Goal: Information Seeking & Learning: Learn about a topic

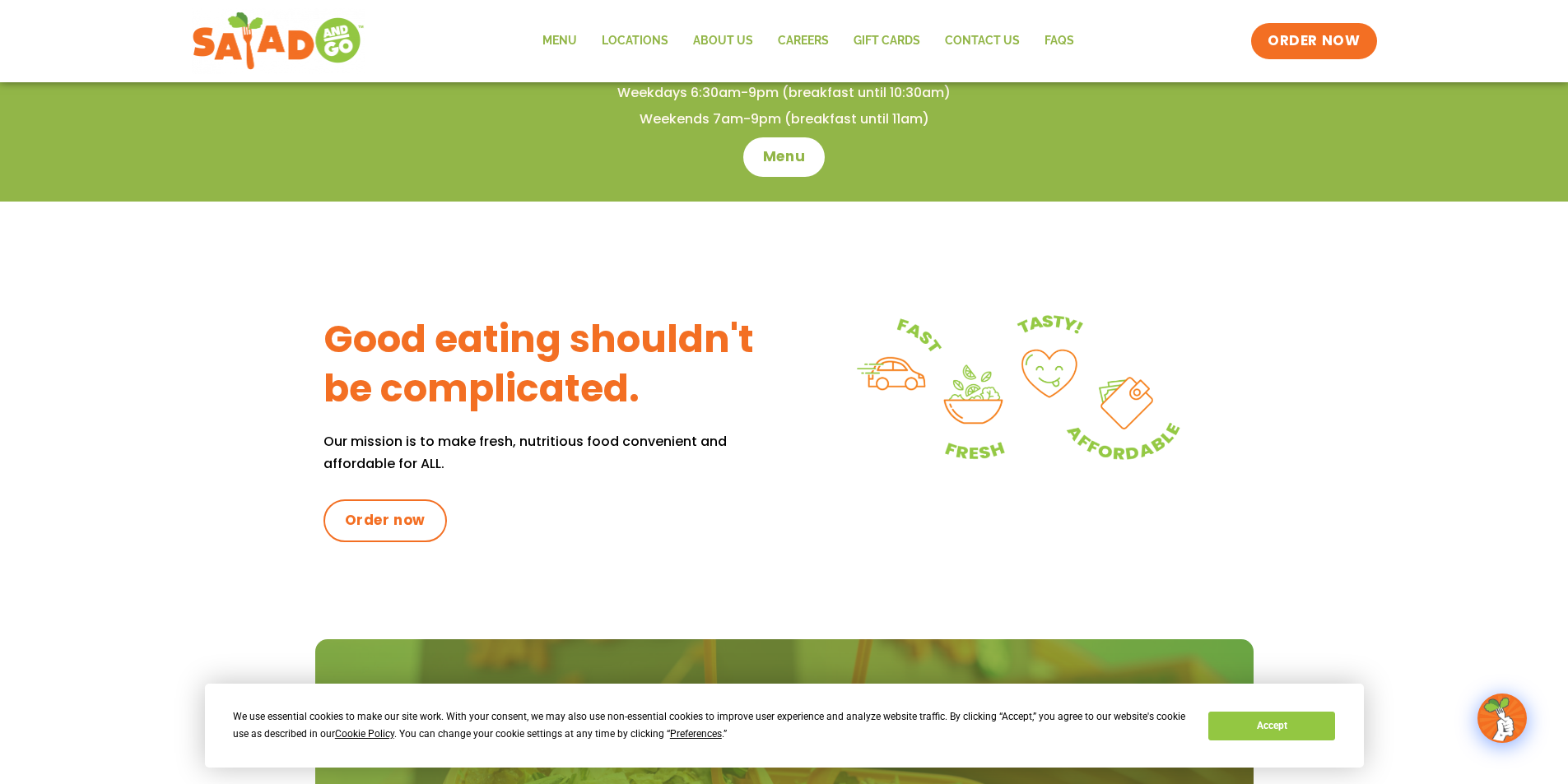
scroll to position [412, 0]
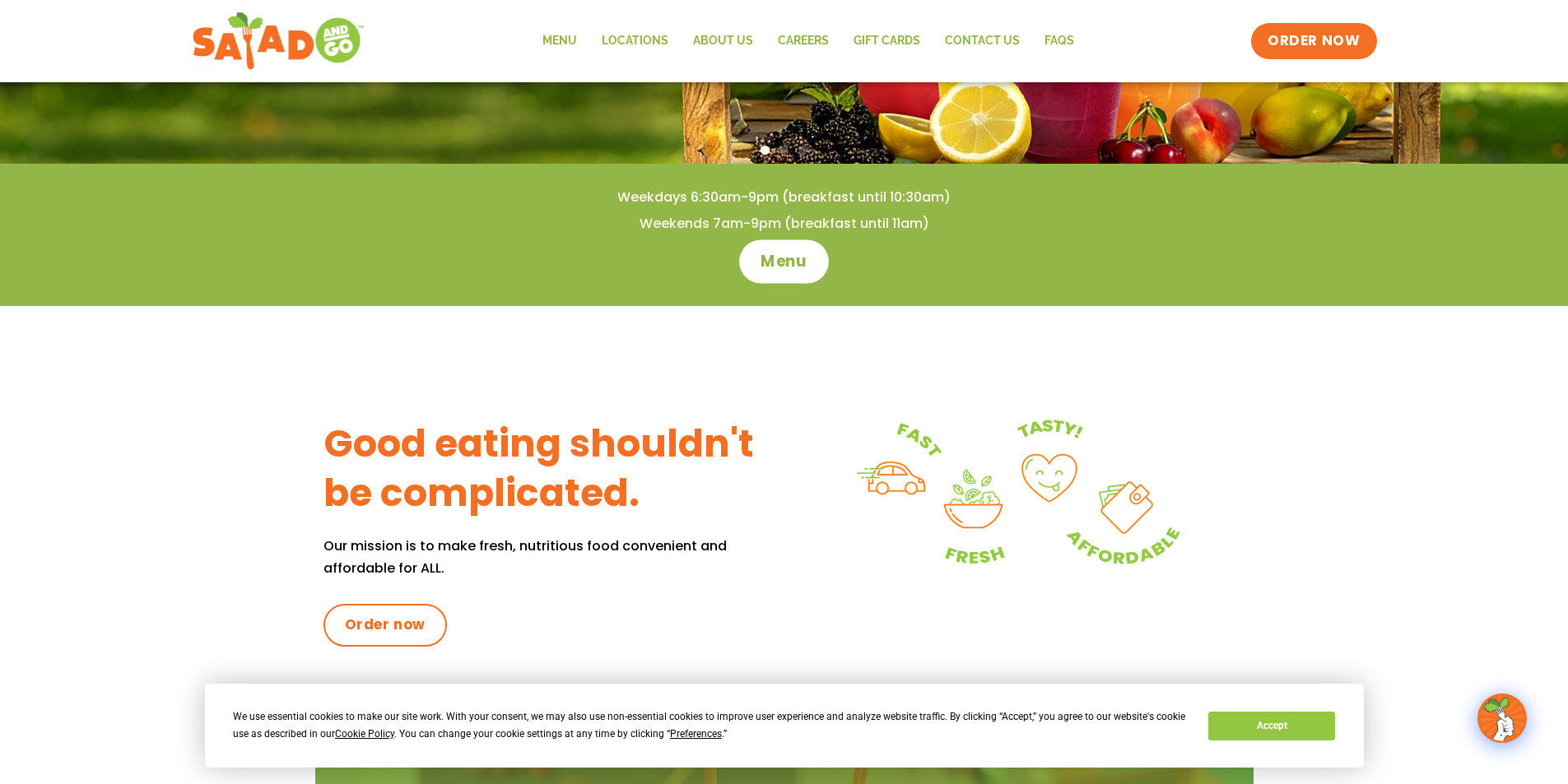
click at [790, 261] on span "Menu" at bounding box center [784, 261] width 47 height 21
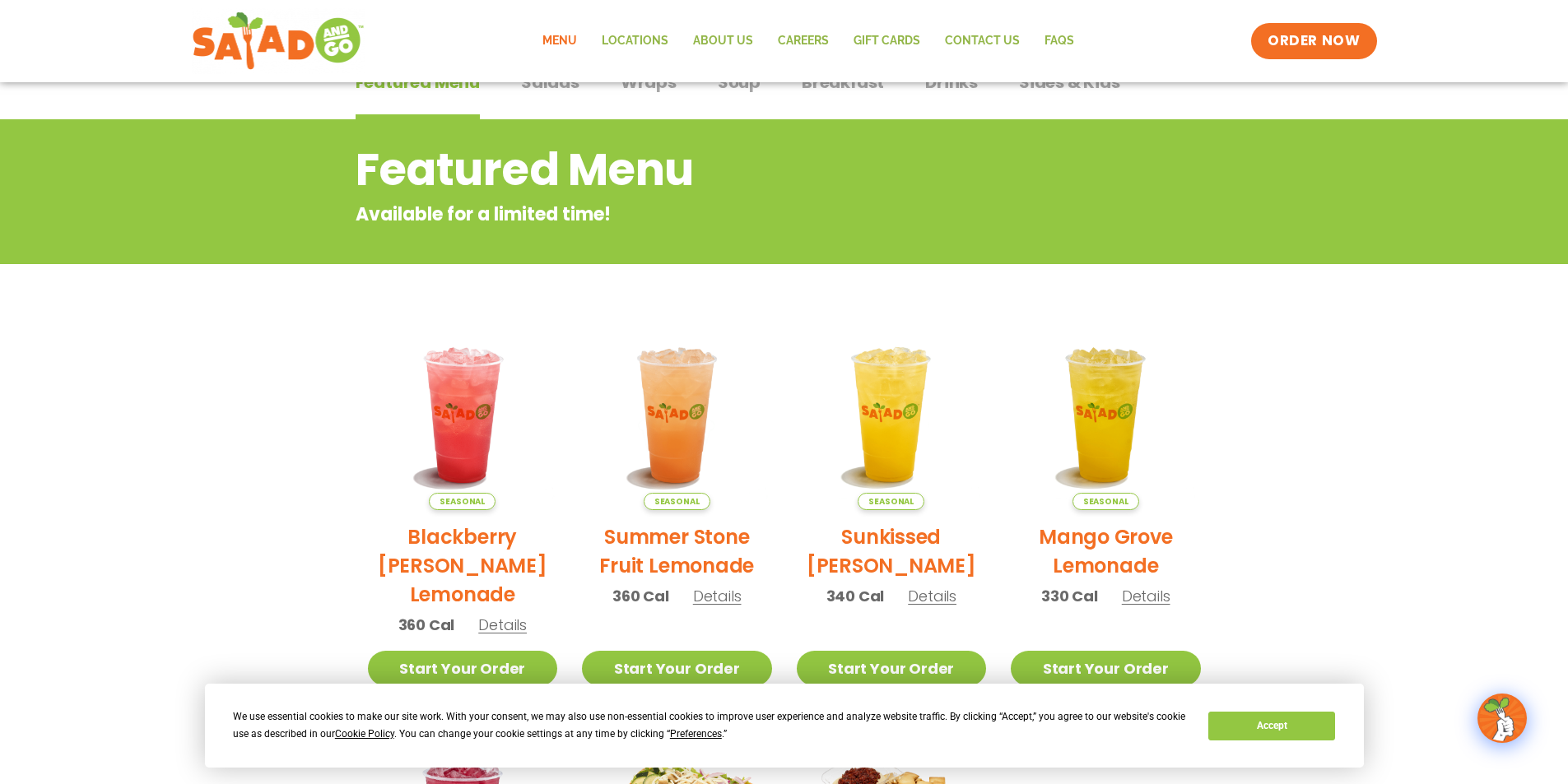
scroll to position [107, 0]
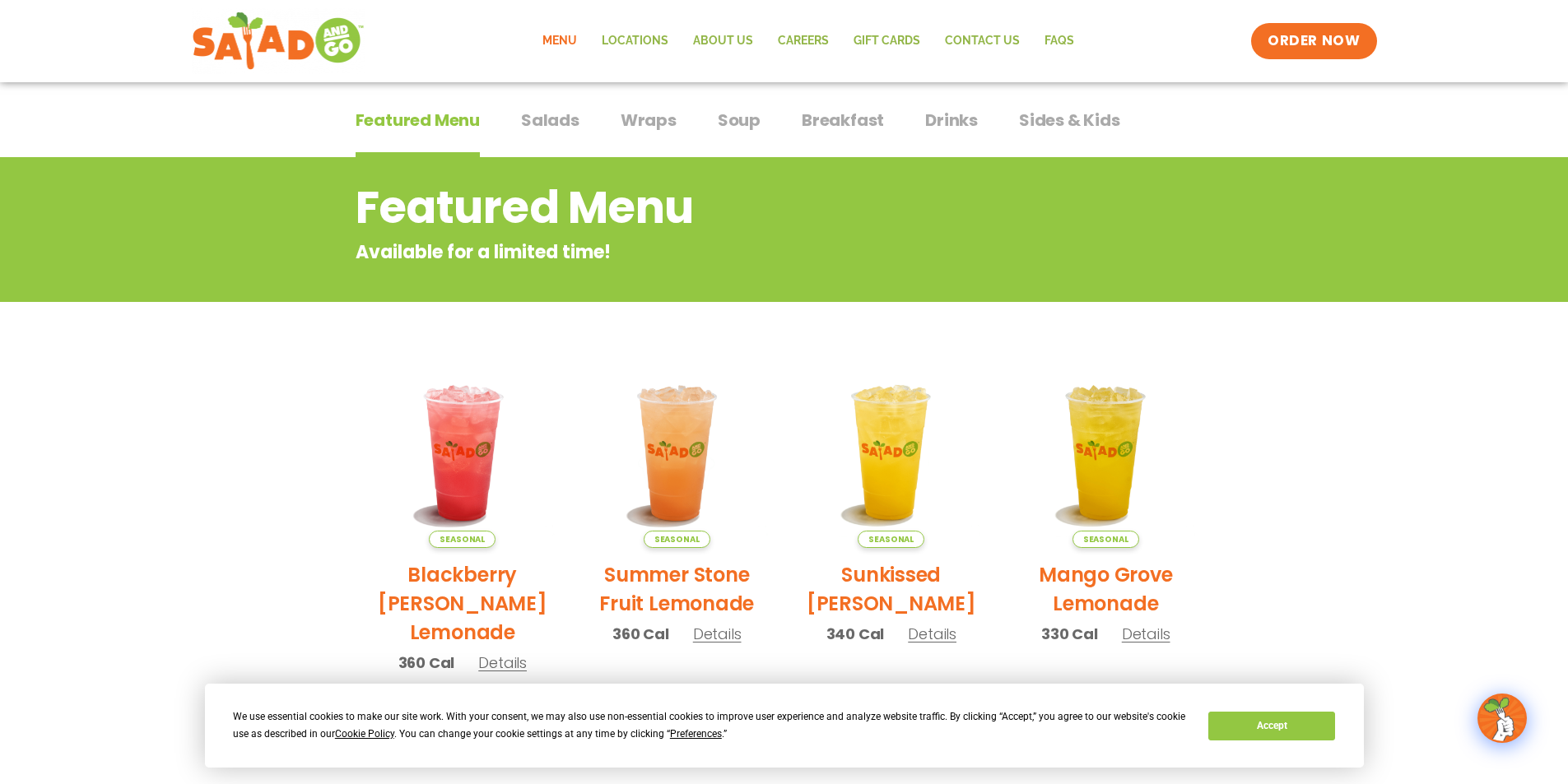
click at [823, 128] on span "Breakfast" at bounding box center [842, 120] width 82 height 25
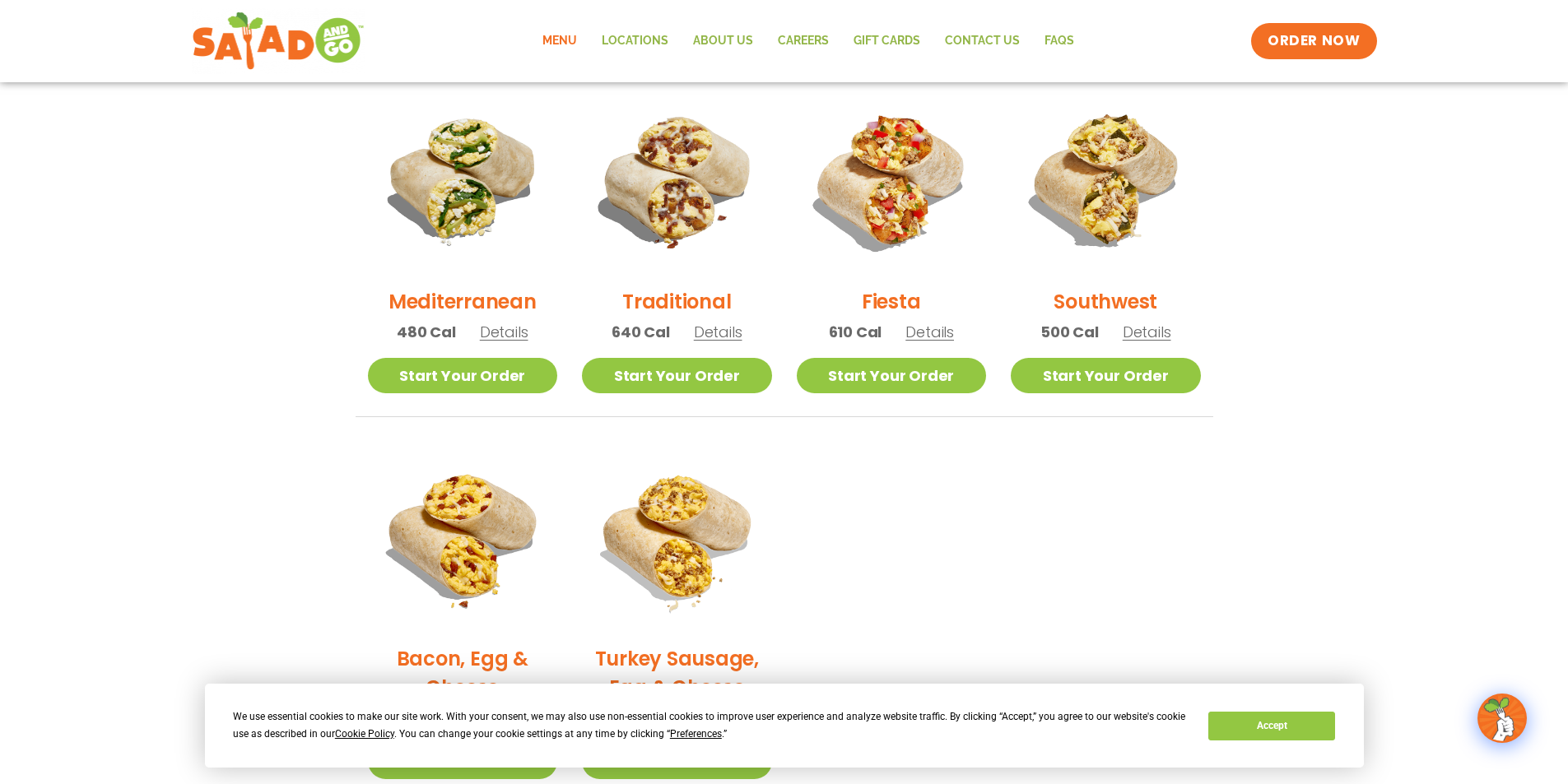
scroll to position [354, 0]
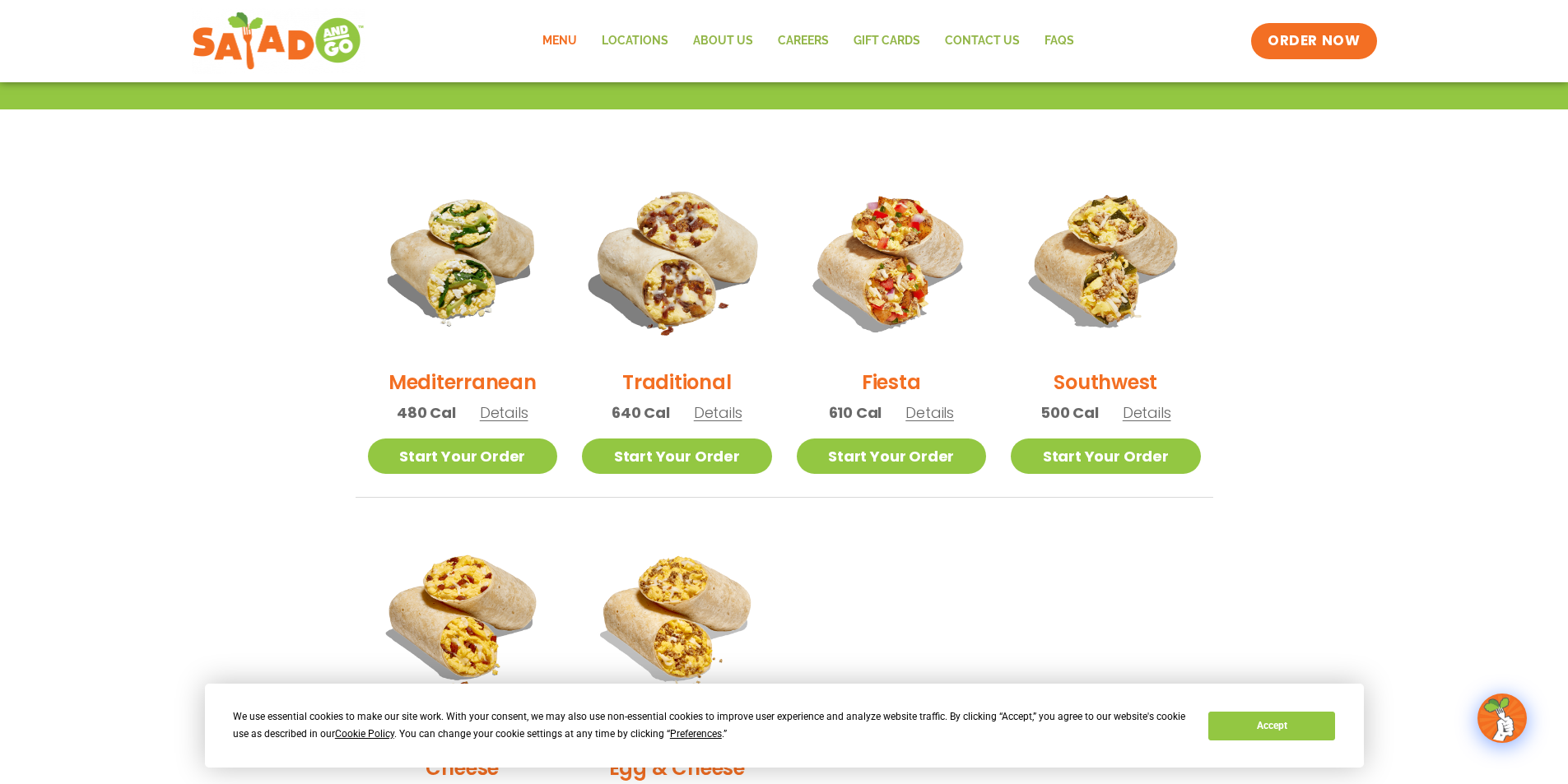
click at [673, 256] on img at bounding box center [676, 260] width 223 height 223
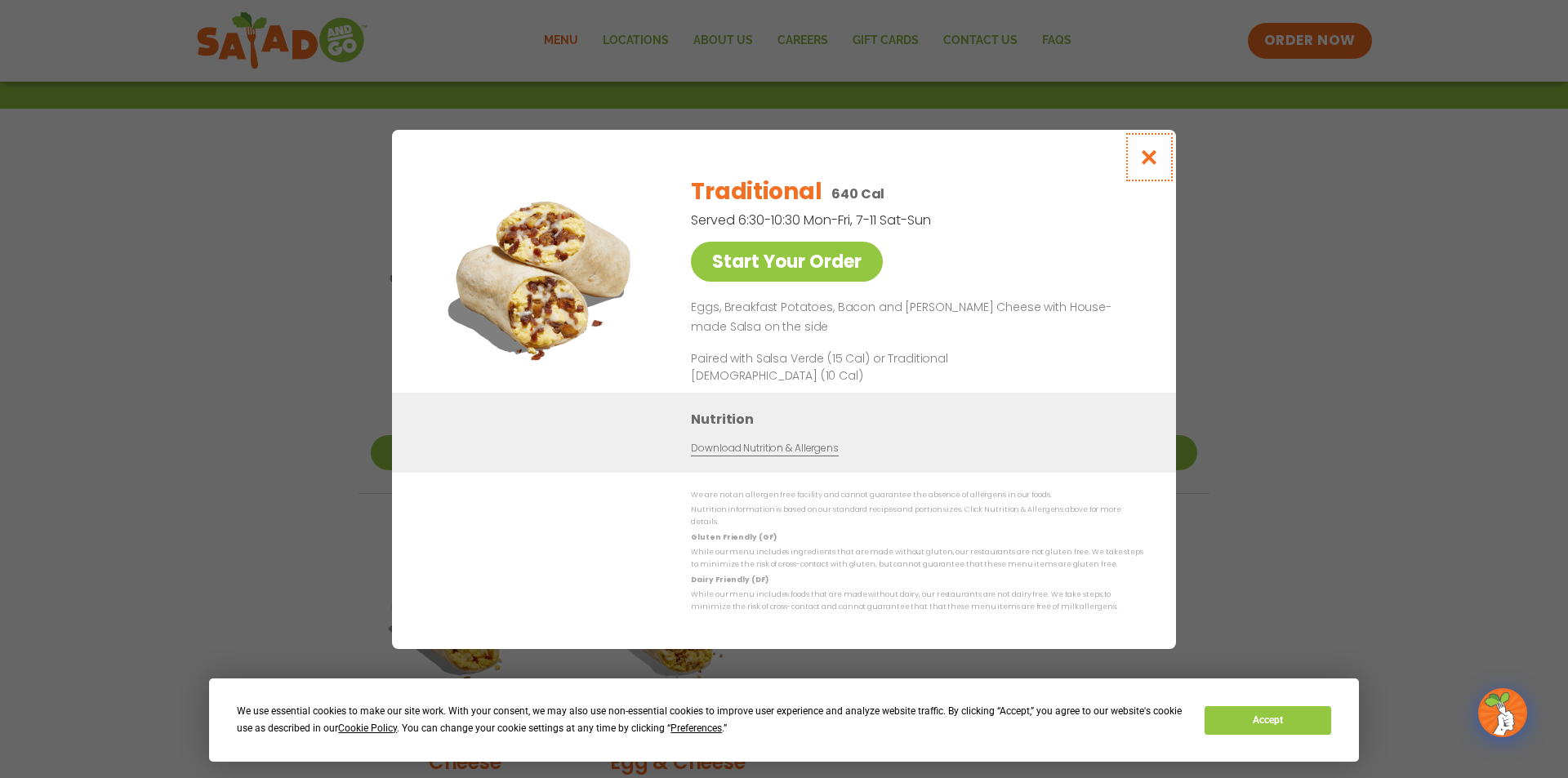
click at [1145, 165] on icon "Close modal" at bounding box center [1149, 157] width 20 height 18
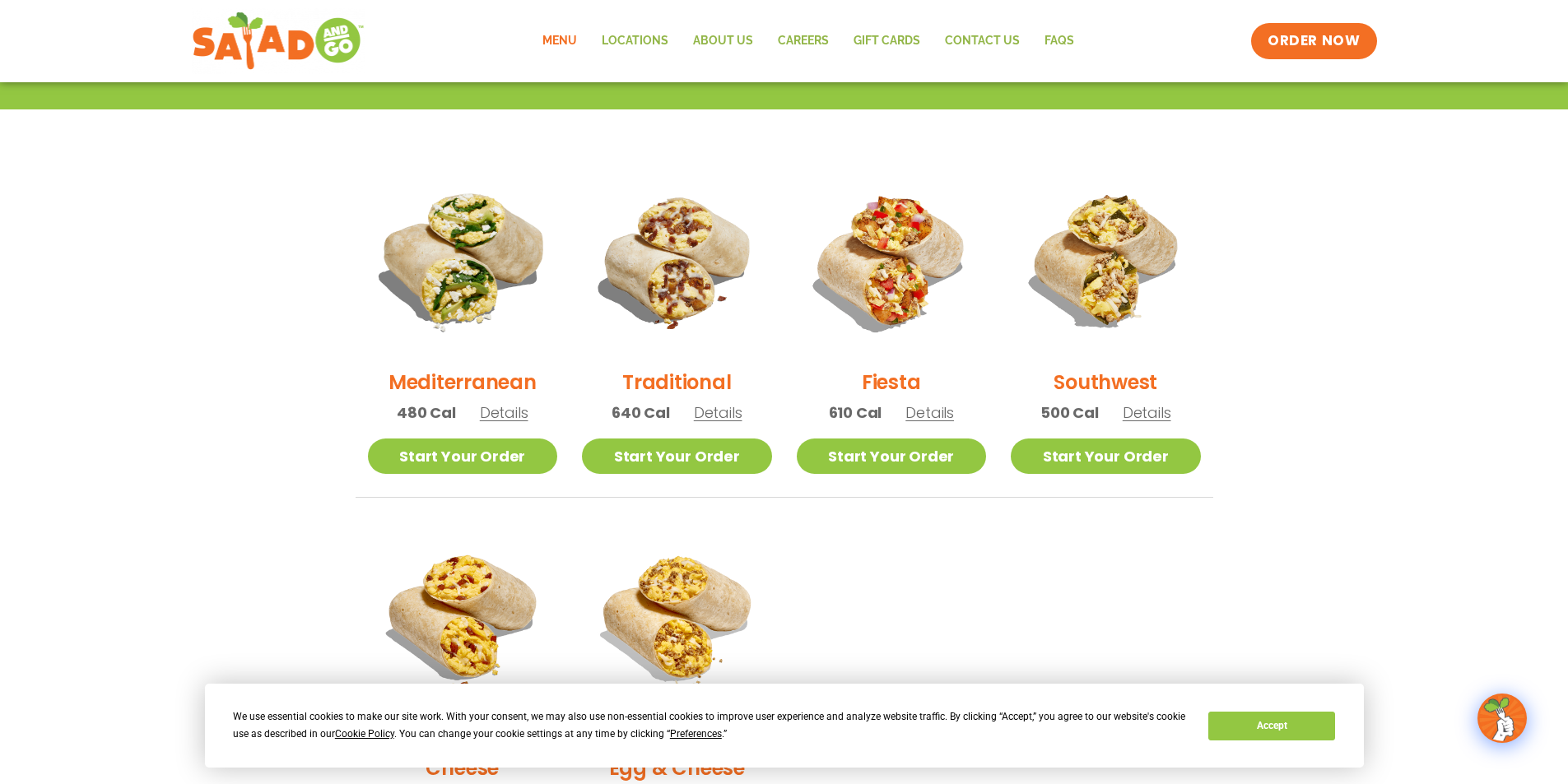
click at [476, 266] on img at bounding box center [461, 260] width 223 height 223
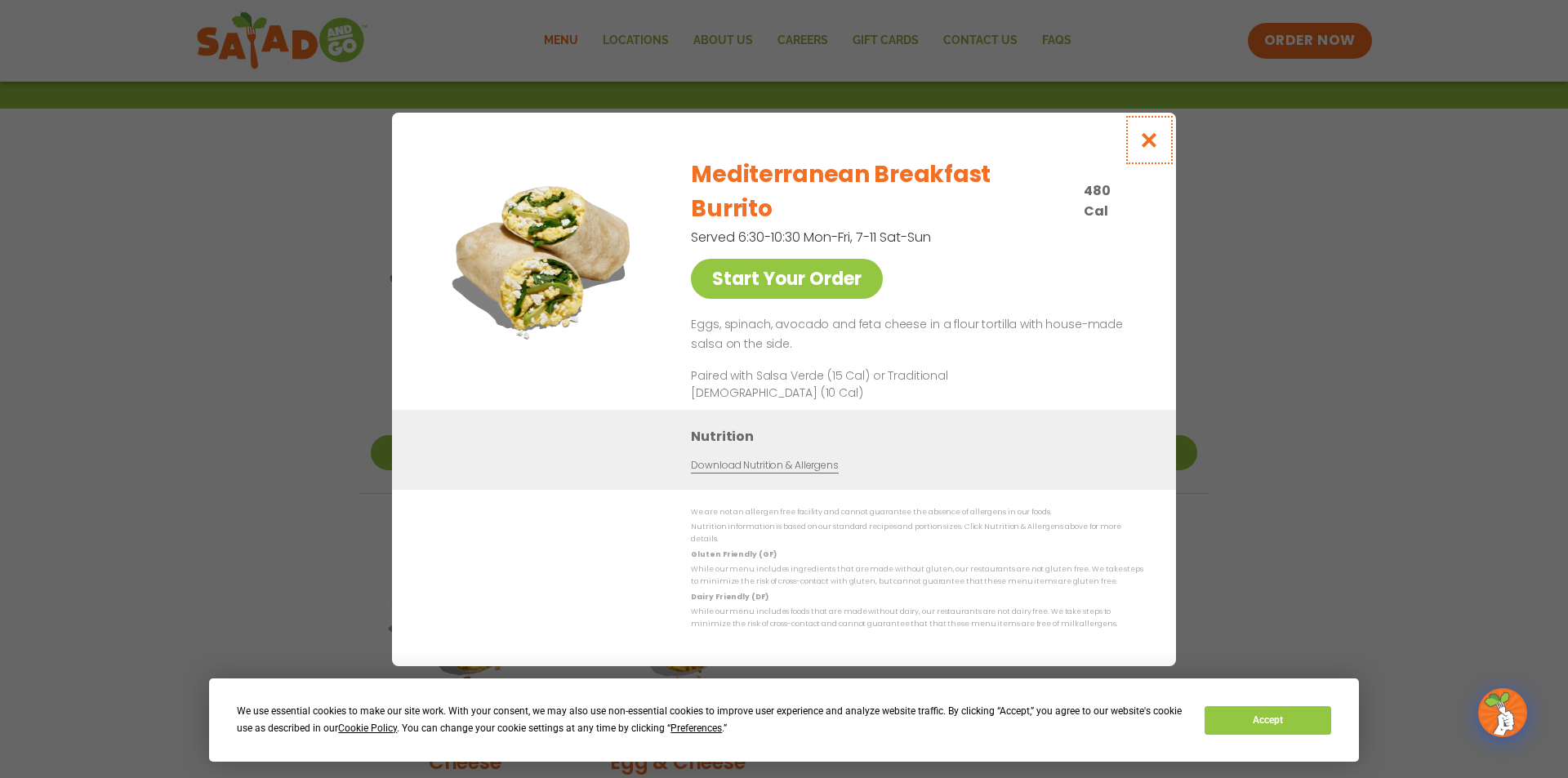
click at [1144, 149] on icon "Close modal" at bounding box center [1149, 140] width 20 height 18
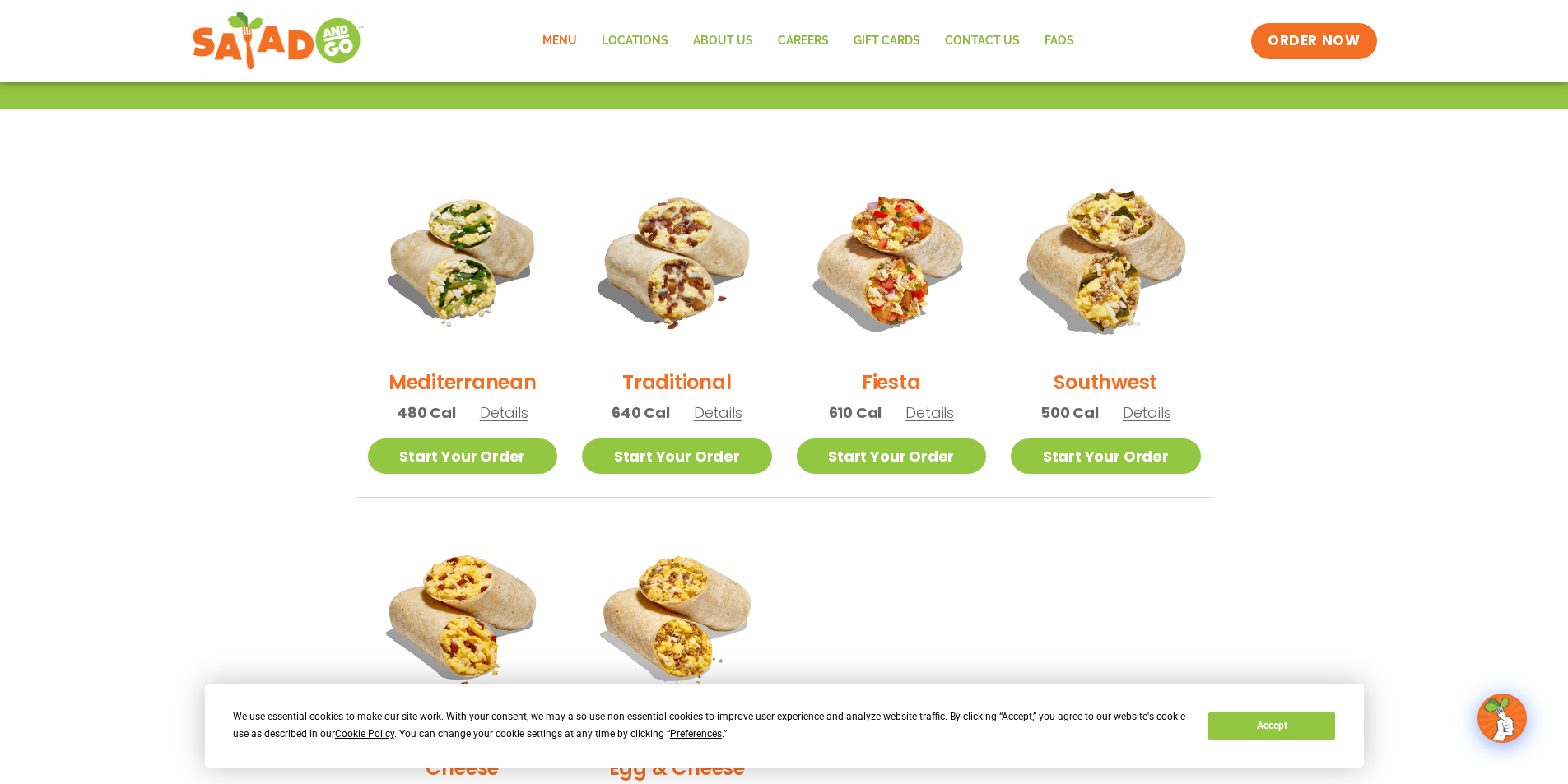
click at [1088, 279] on img at bounding box center [1105, 260] width 223 height 223
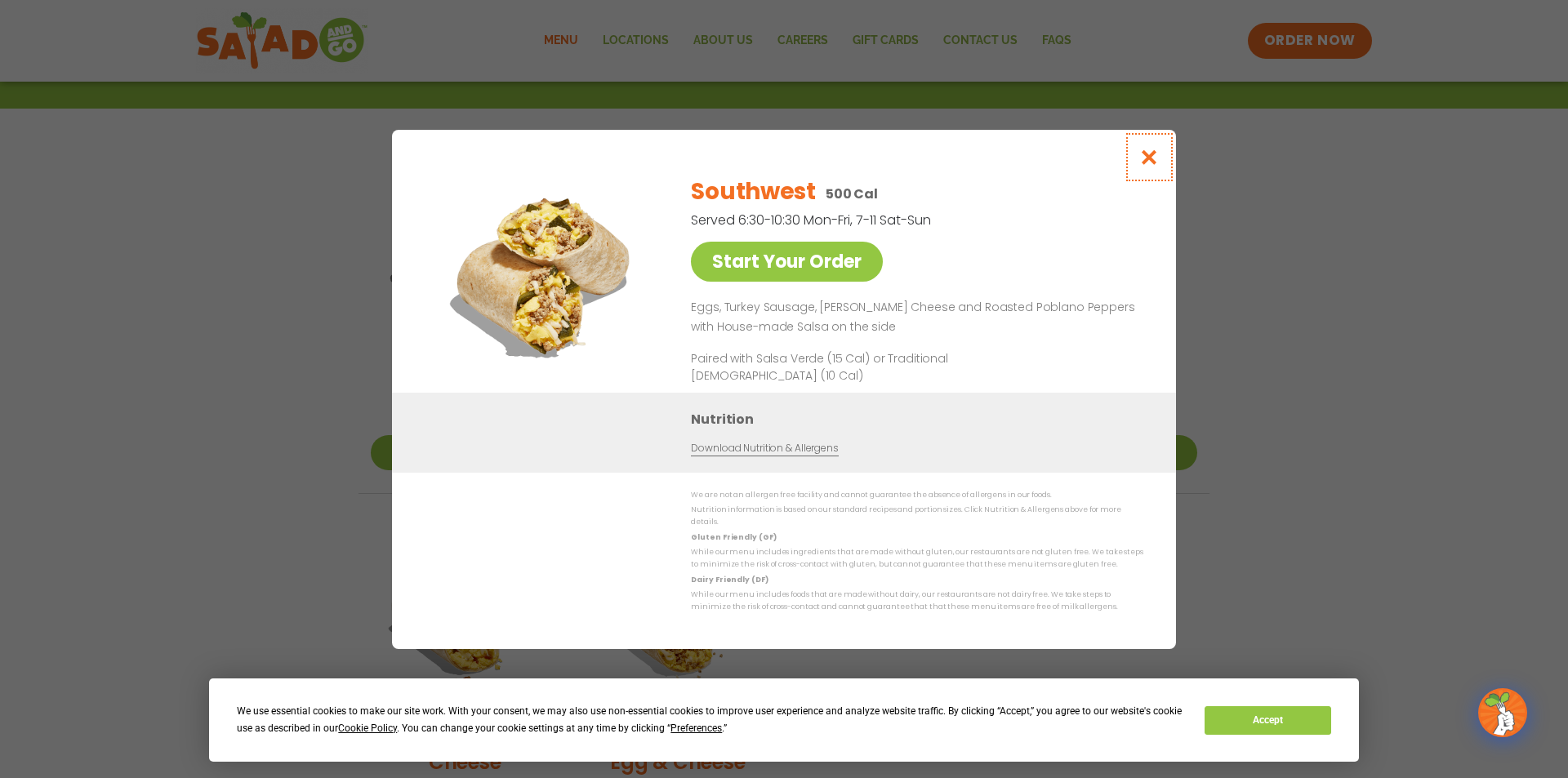
click at [1145, 172] on button "Close modal" at bounding box center [1149, 156] width 53 height 55
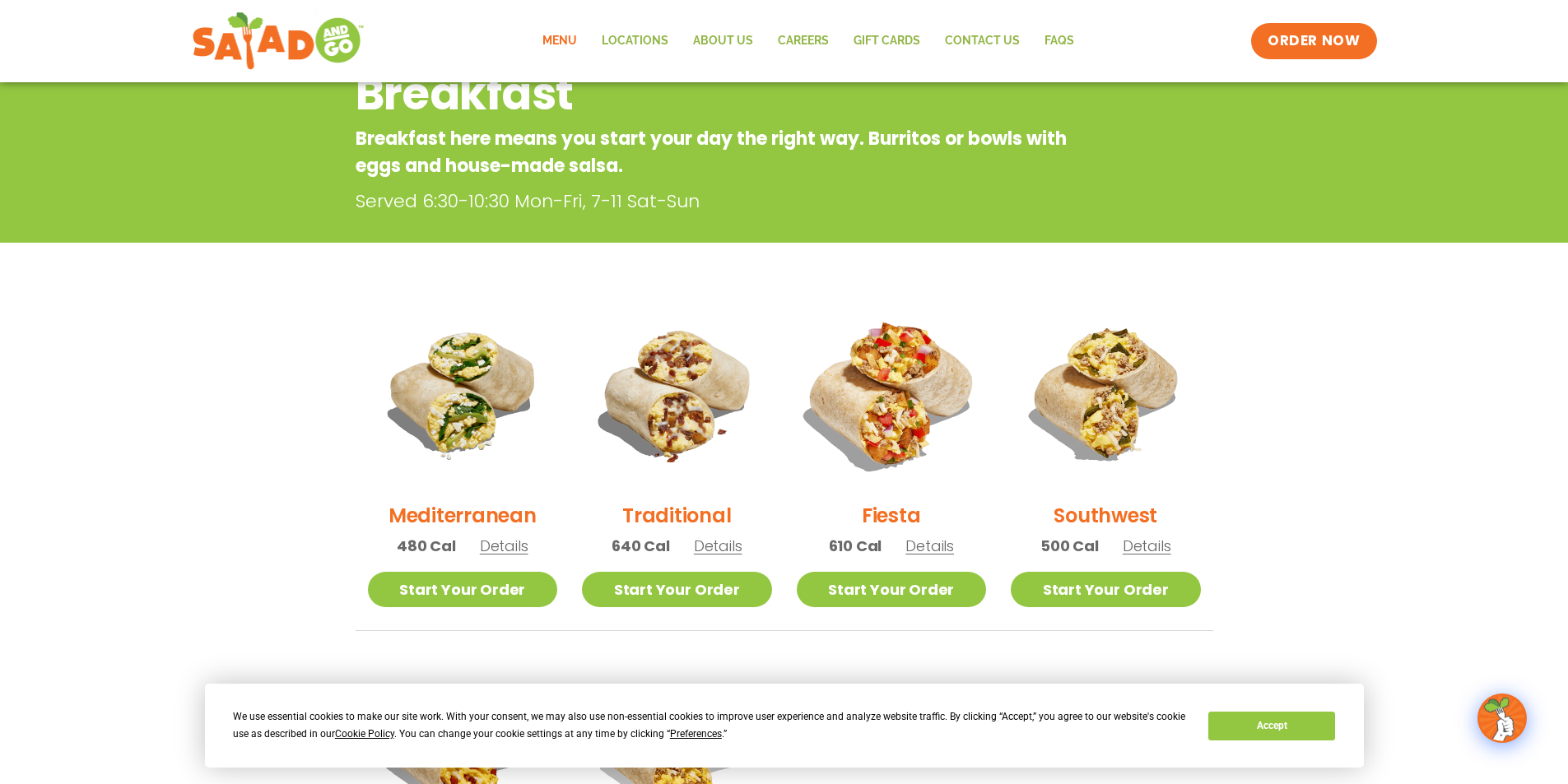
scroll to position [107, 0]
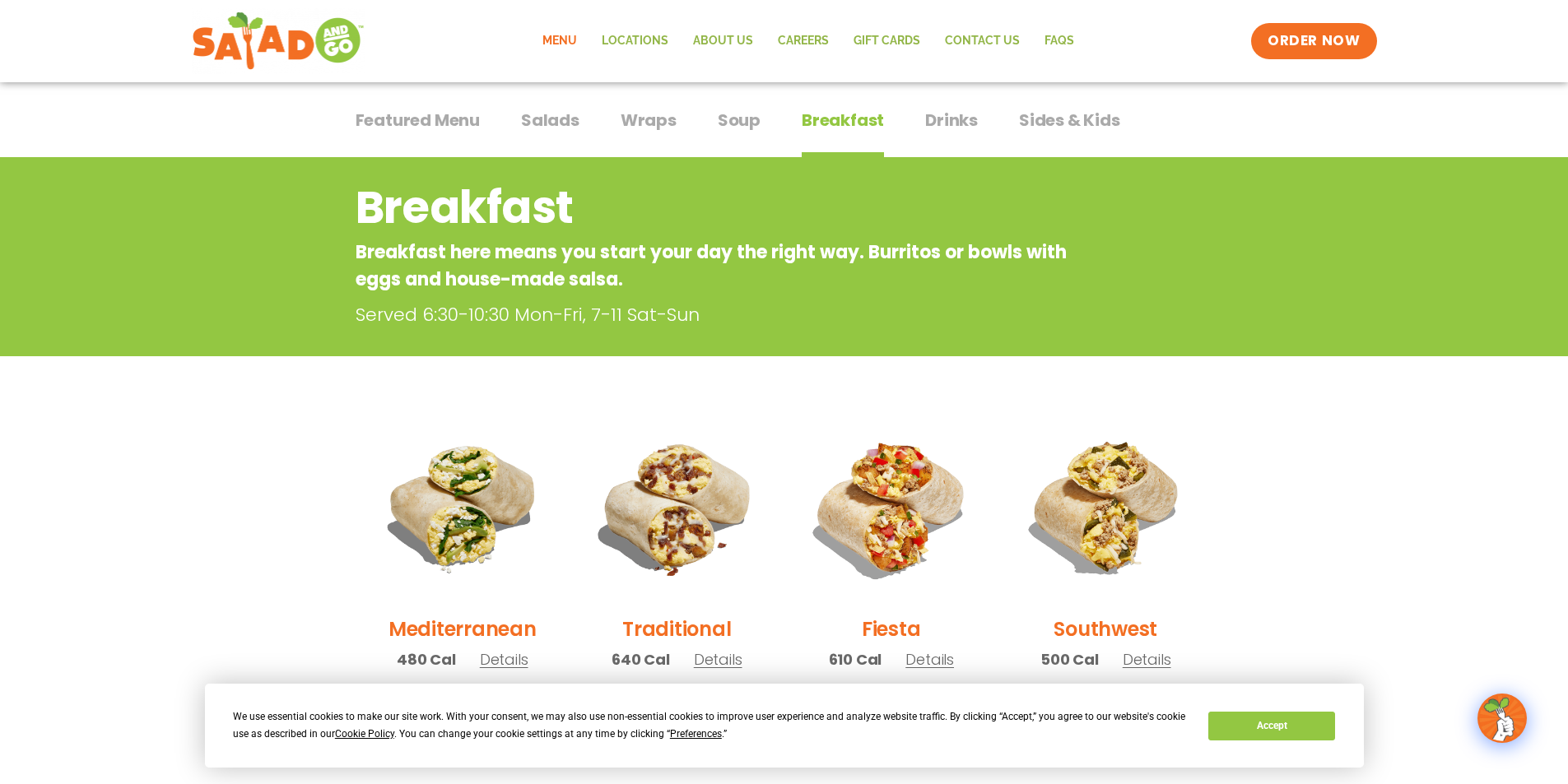
click at [559, 122] on span "Salads" at bounding box center [550, 120] width 59 height 25
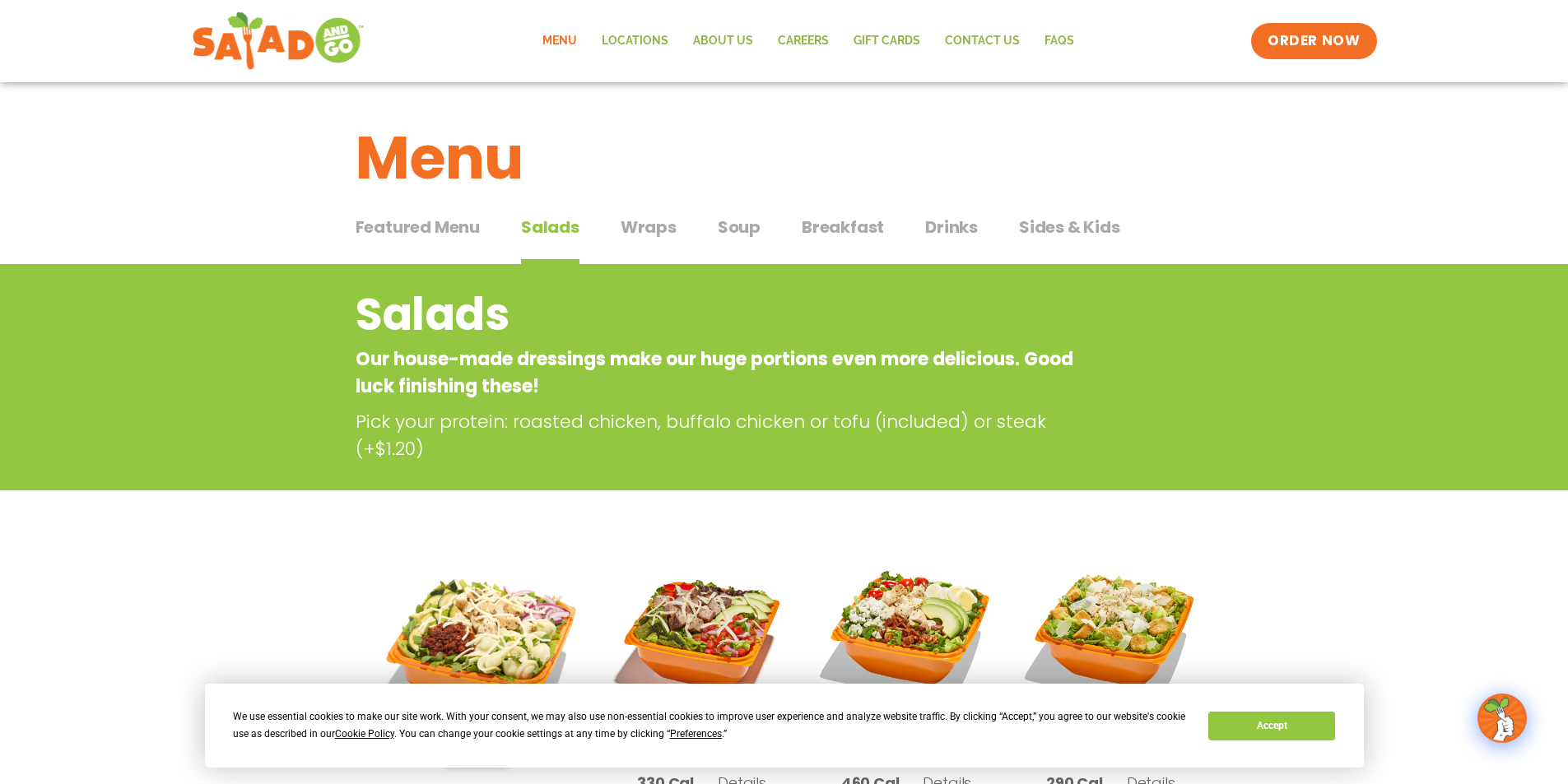
click at [661, 229] on span "Wraps" at bounding box center [648, 227] width 56 height 25
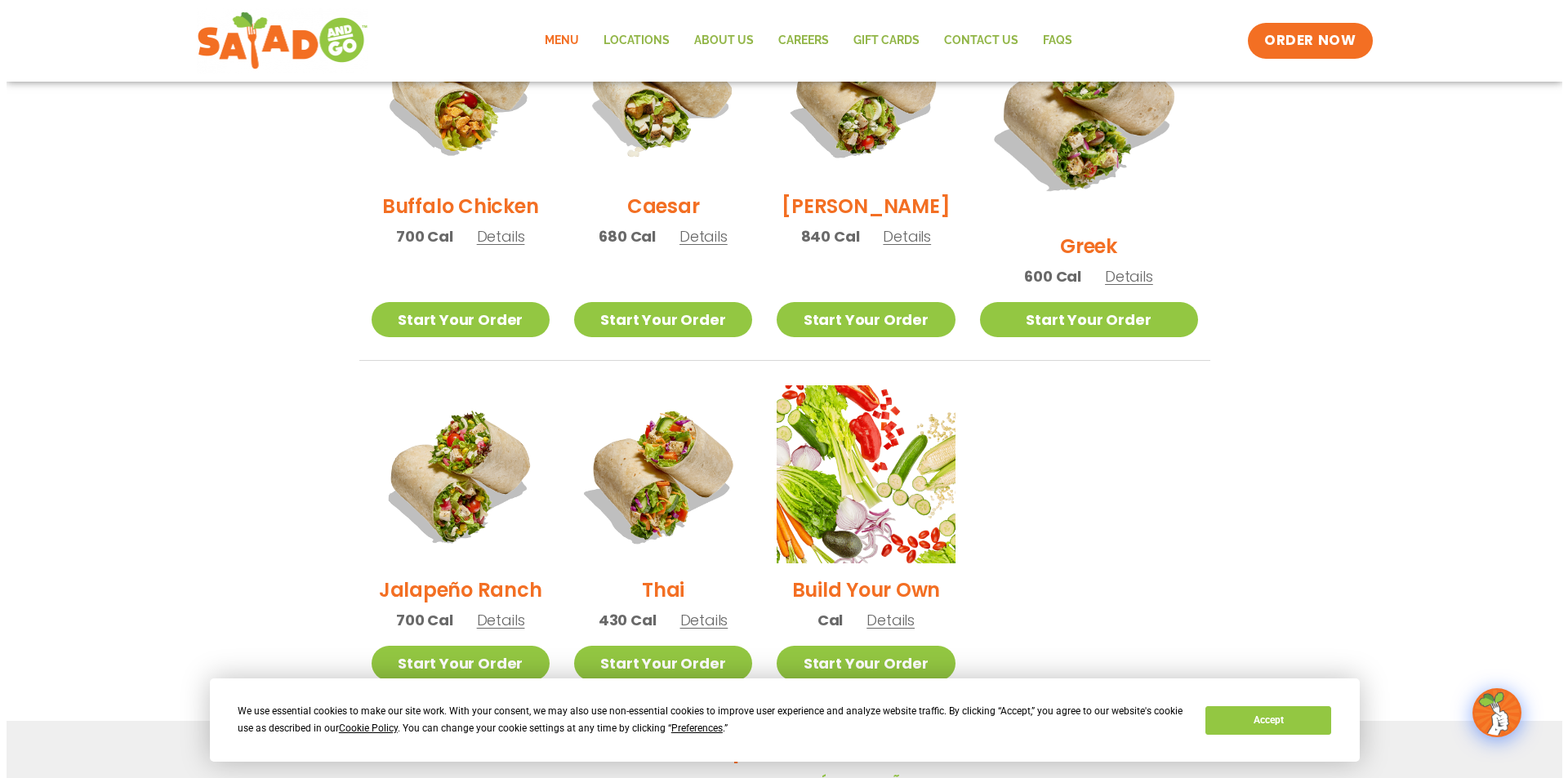
scroll to position [898, 0]
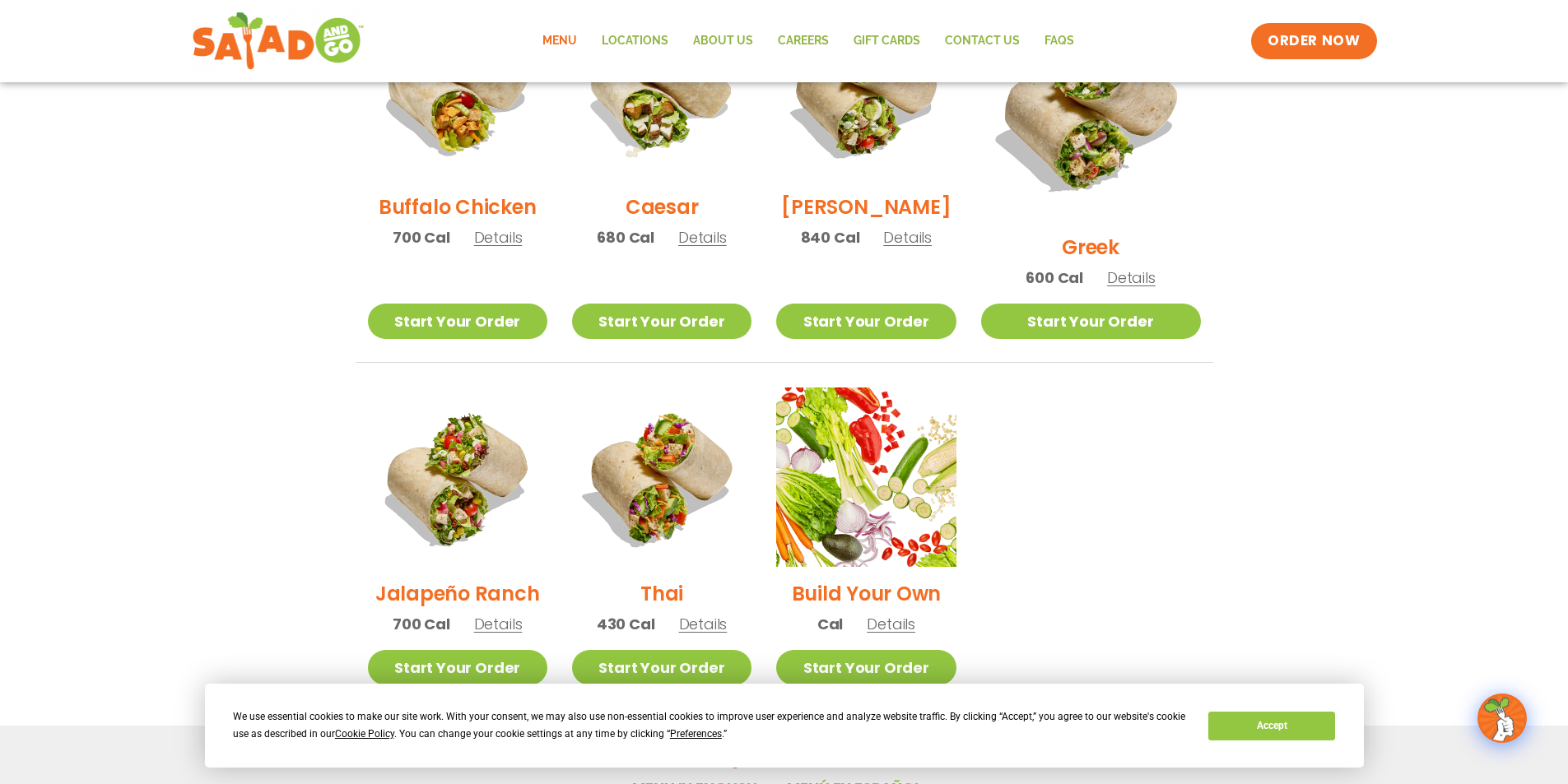
click at [908, 579] on h2 "Build Your Own" at bounding box center [866, 593] width 150 height 29
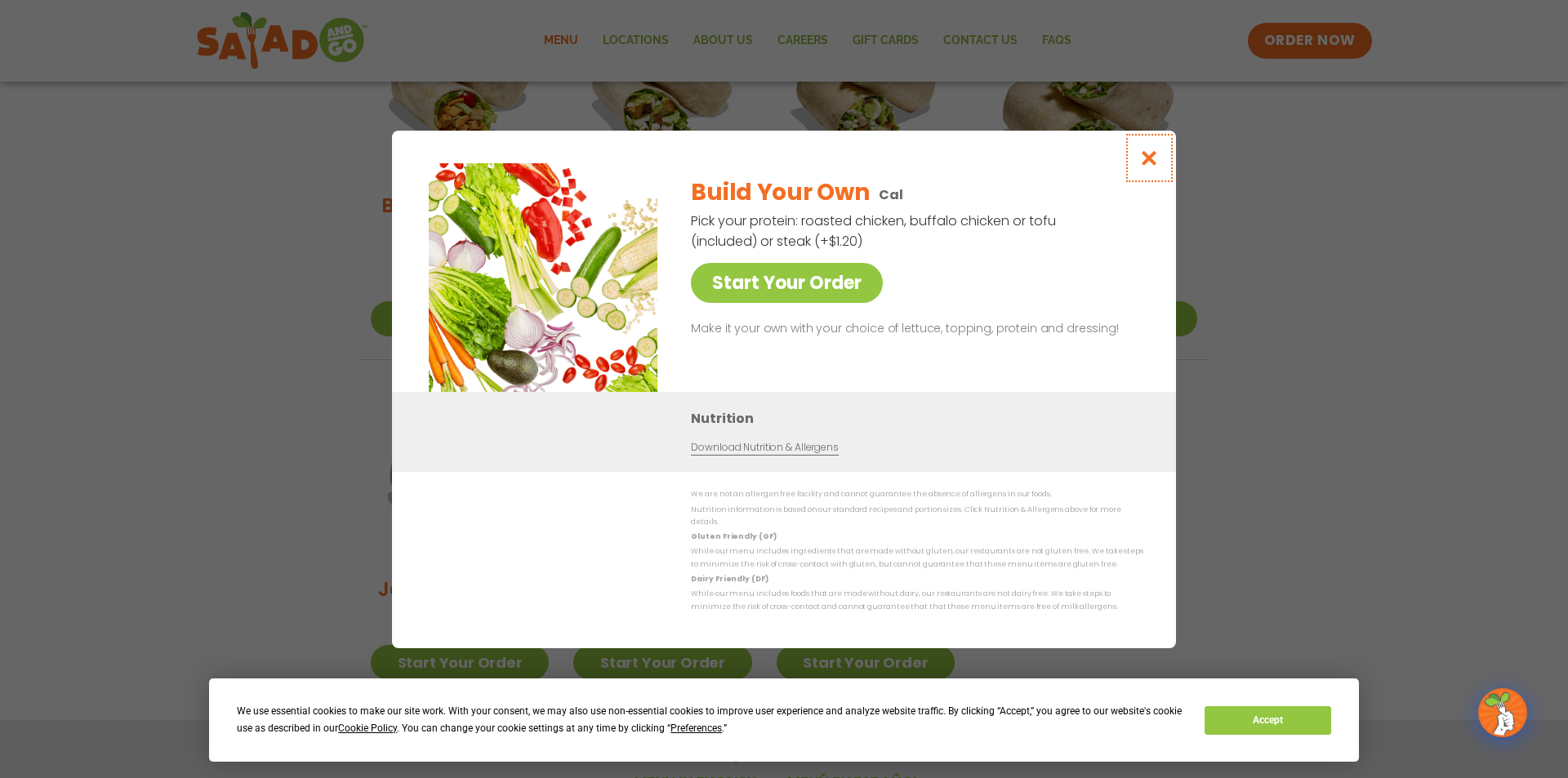
click at [1152, 164] on icon "Close modal" at bounding box center [1149, 158] width 20 height 18
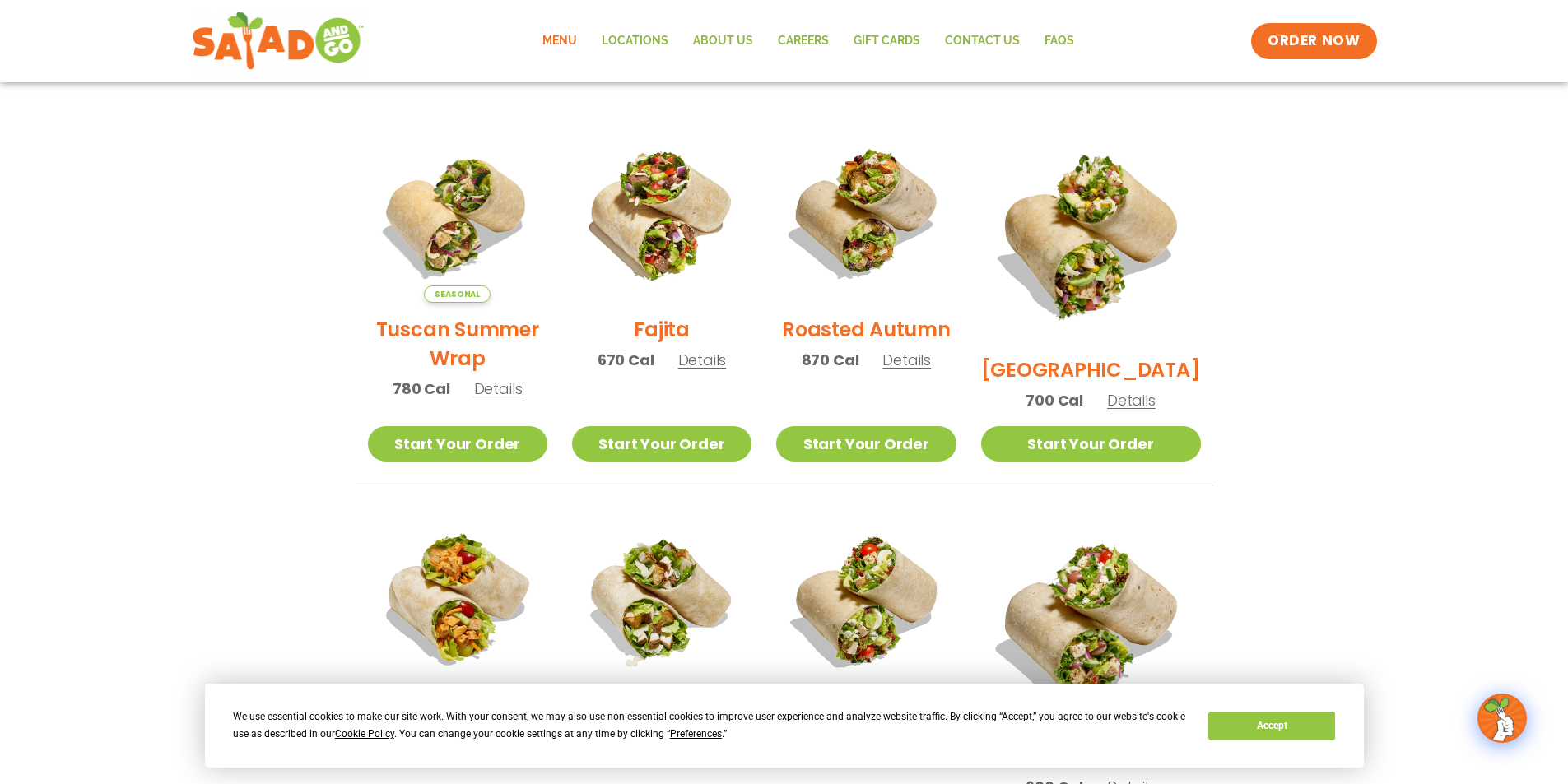
scroll to position [316, 0]
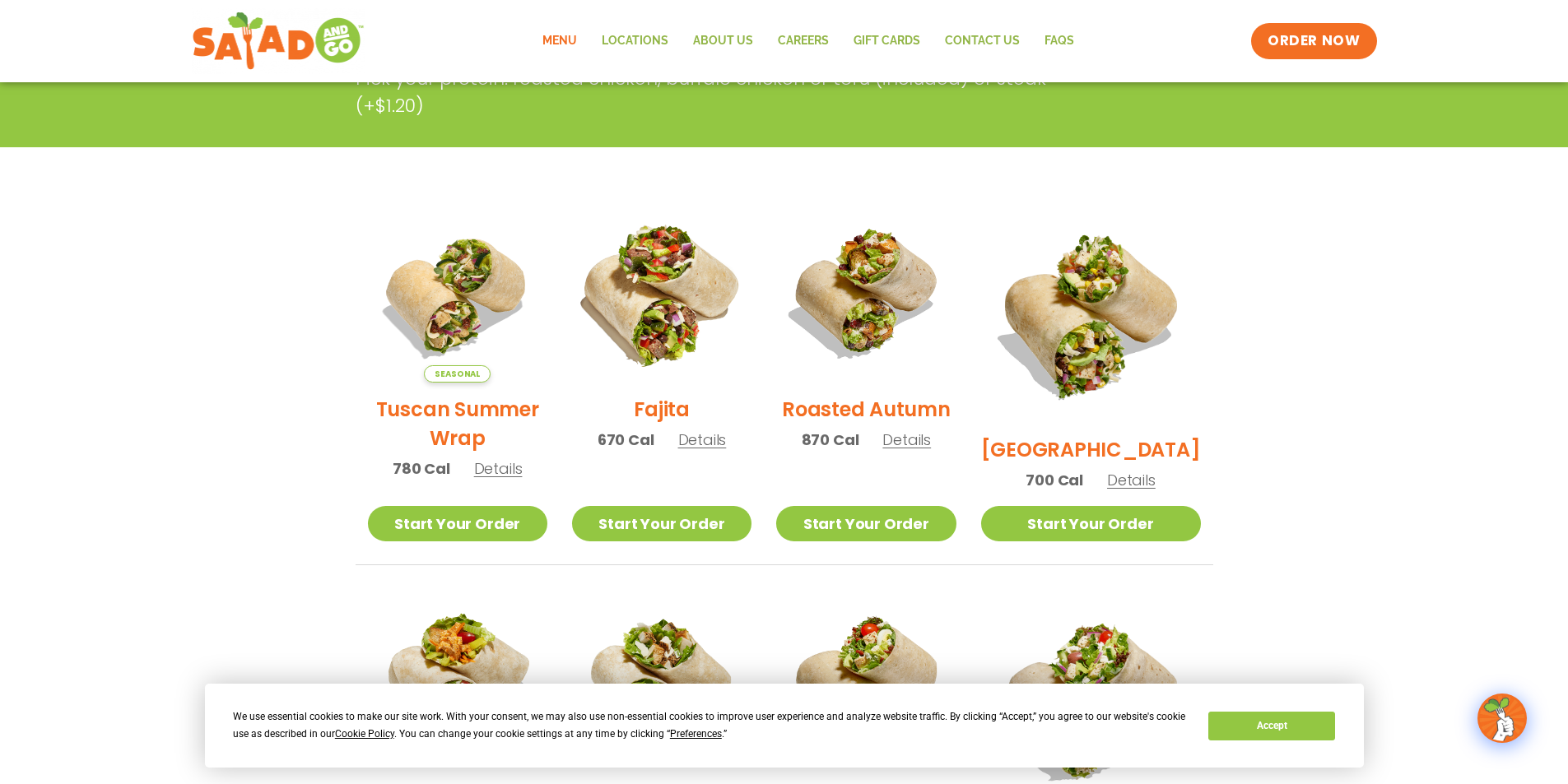
click at [691, 313] on img at bounding box center [661, 292] width 211 height 210
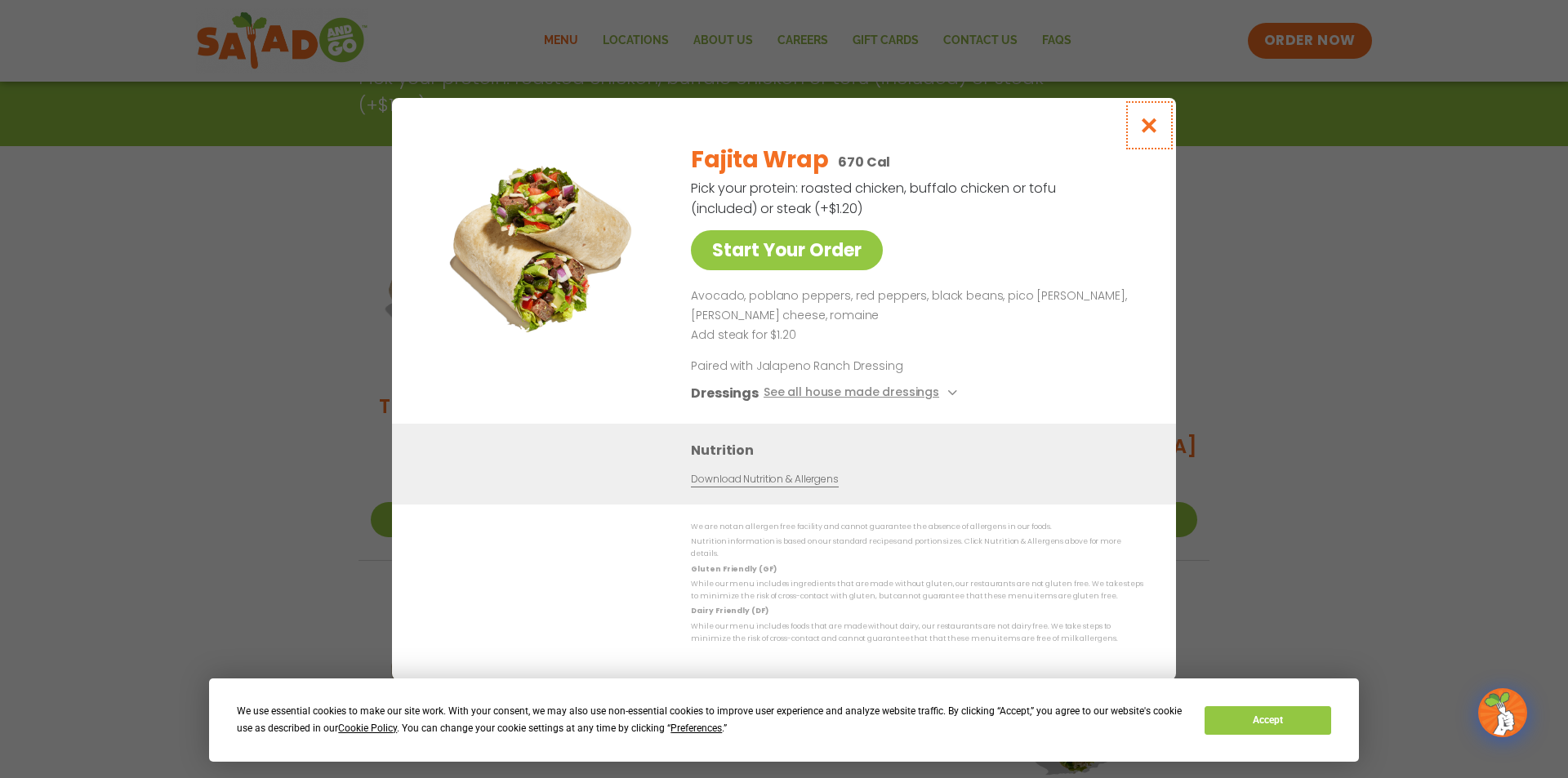
click at [1146, 134] on icon "Close modal" at bounding box center [1149, 125] width 20 height 18
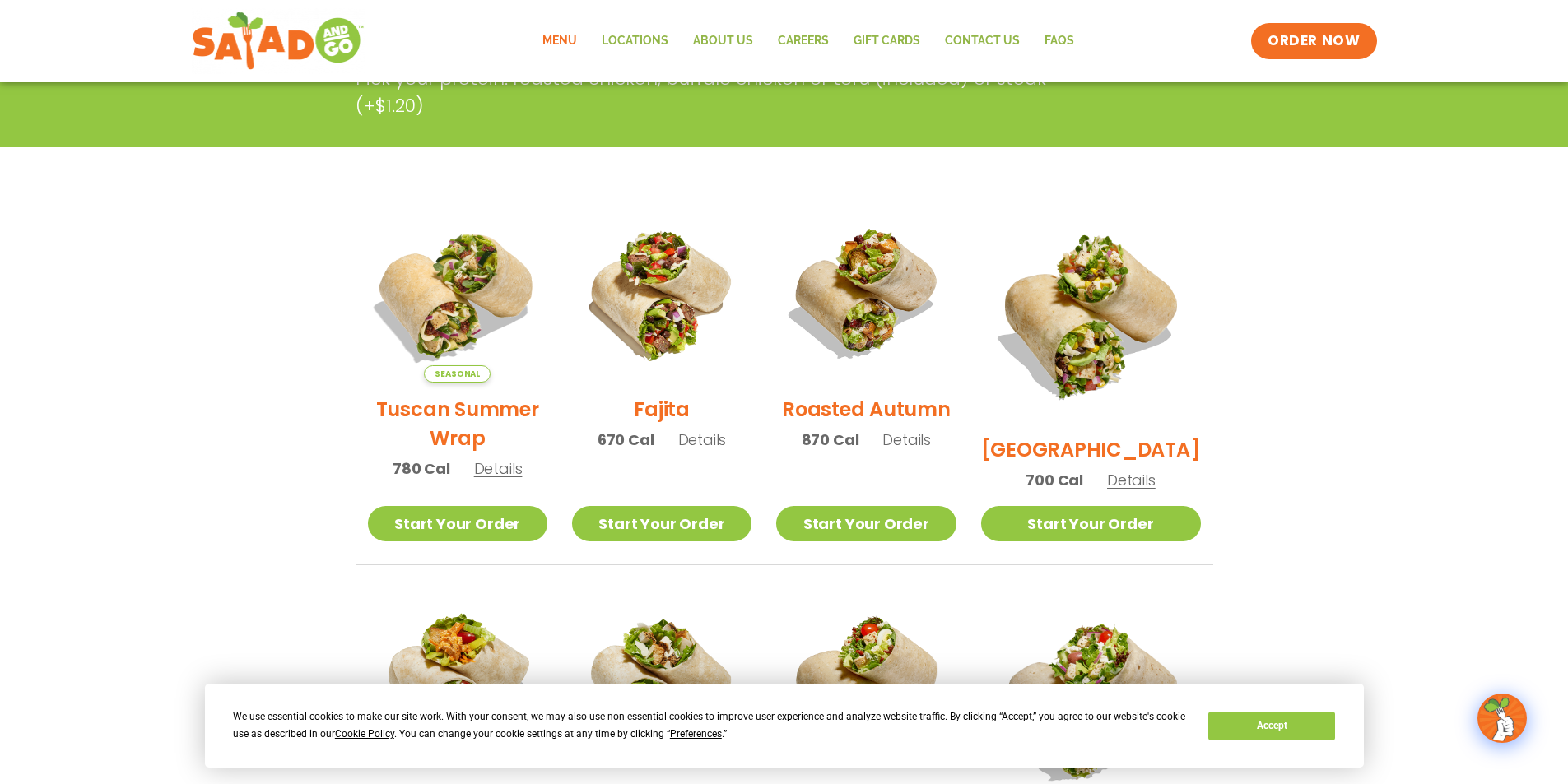
click at [470, 319] on img at bounding box center [457, 292] width 211 height 210
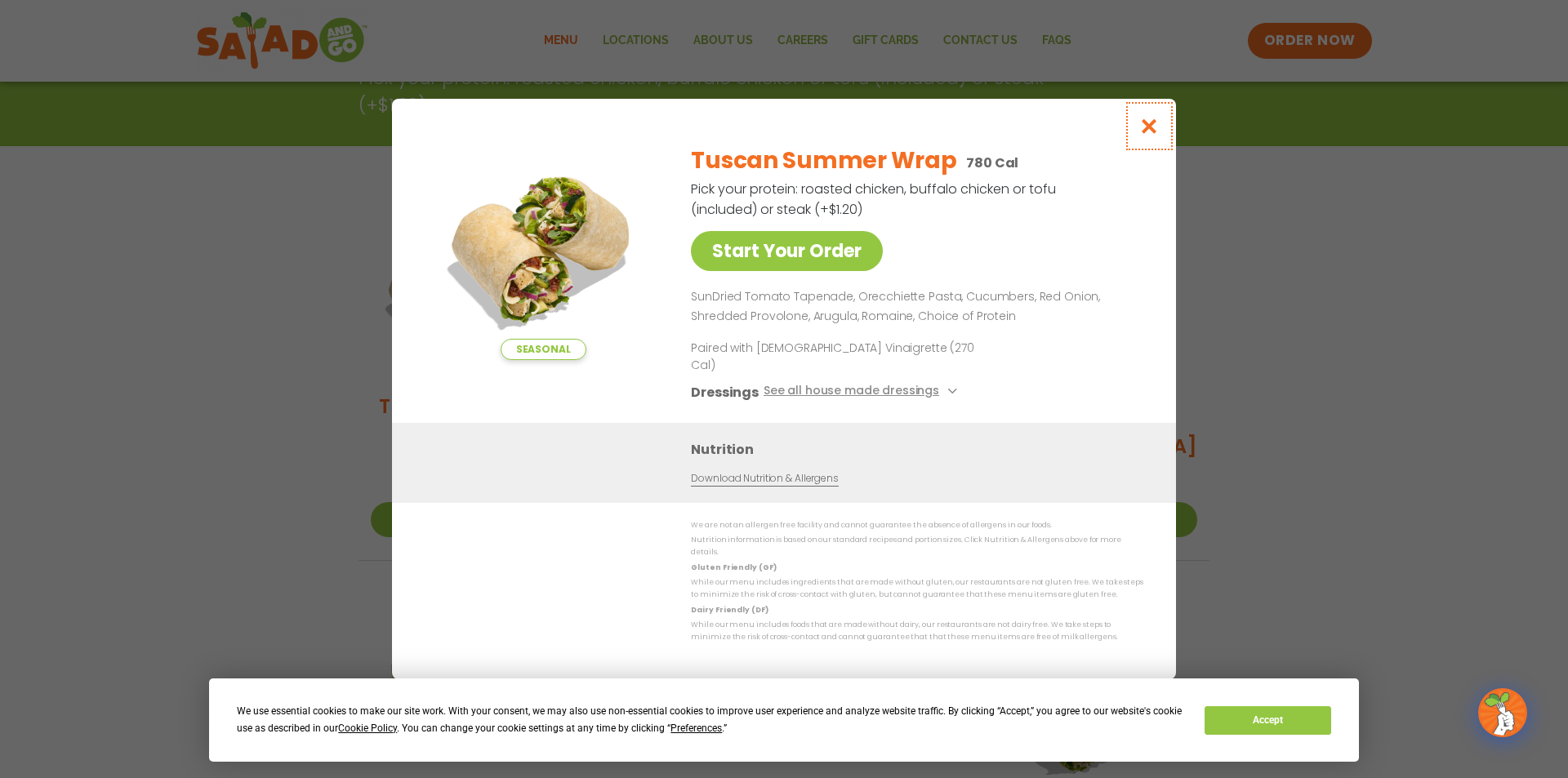
click at [1148, 135] on icon "Close modal" at bounding box center [1149, 126] width 20 height 18
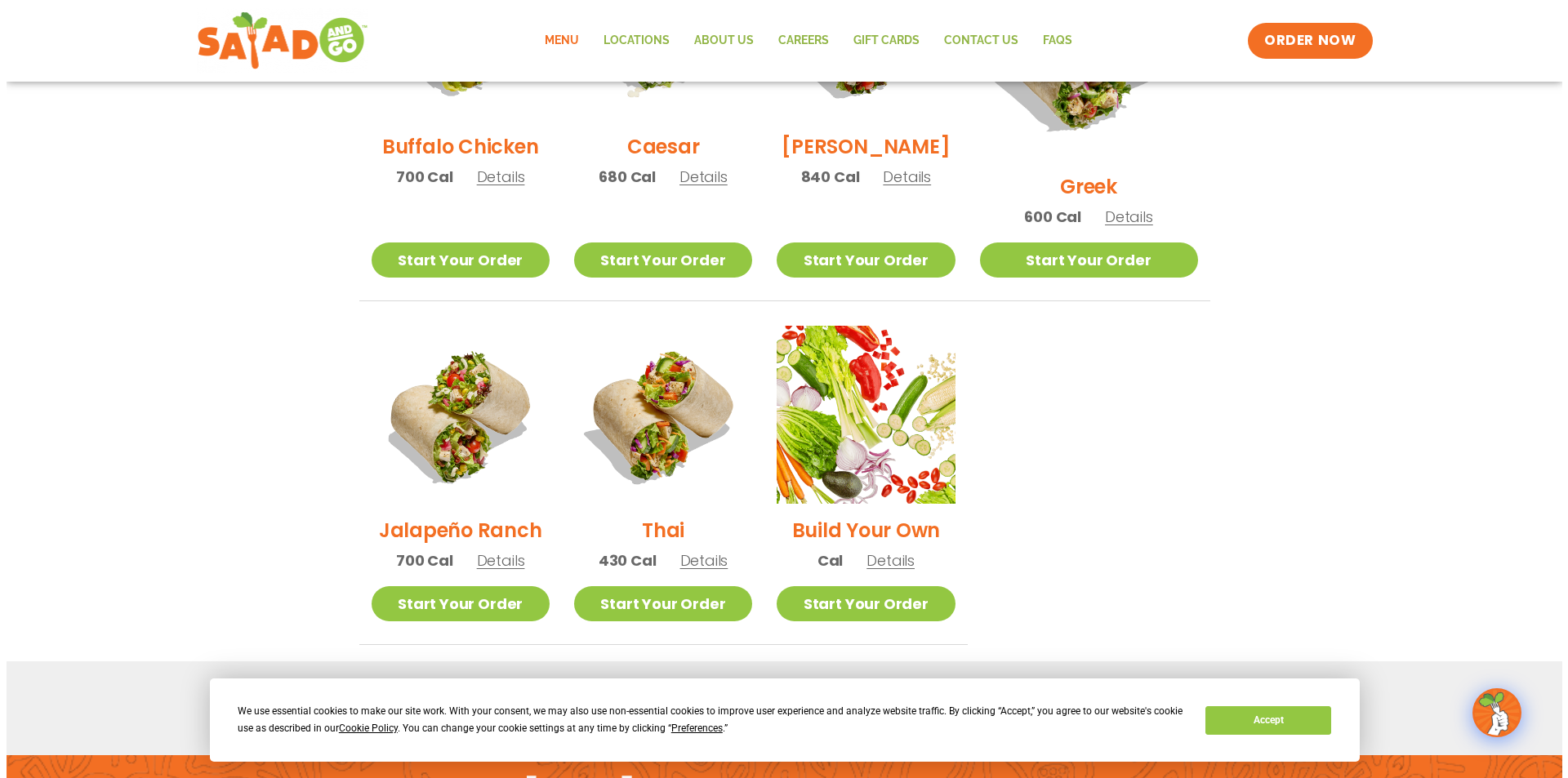
scroll to position [966, 0]
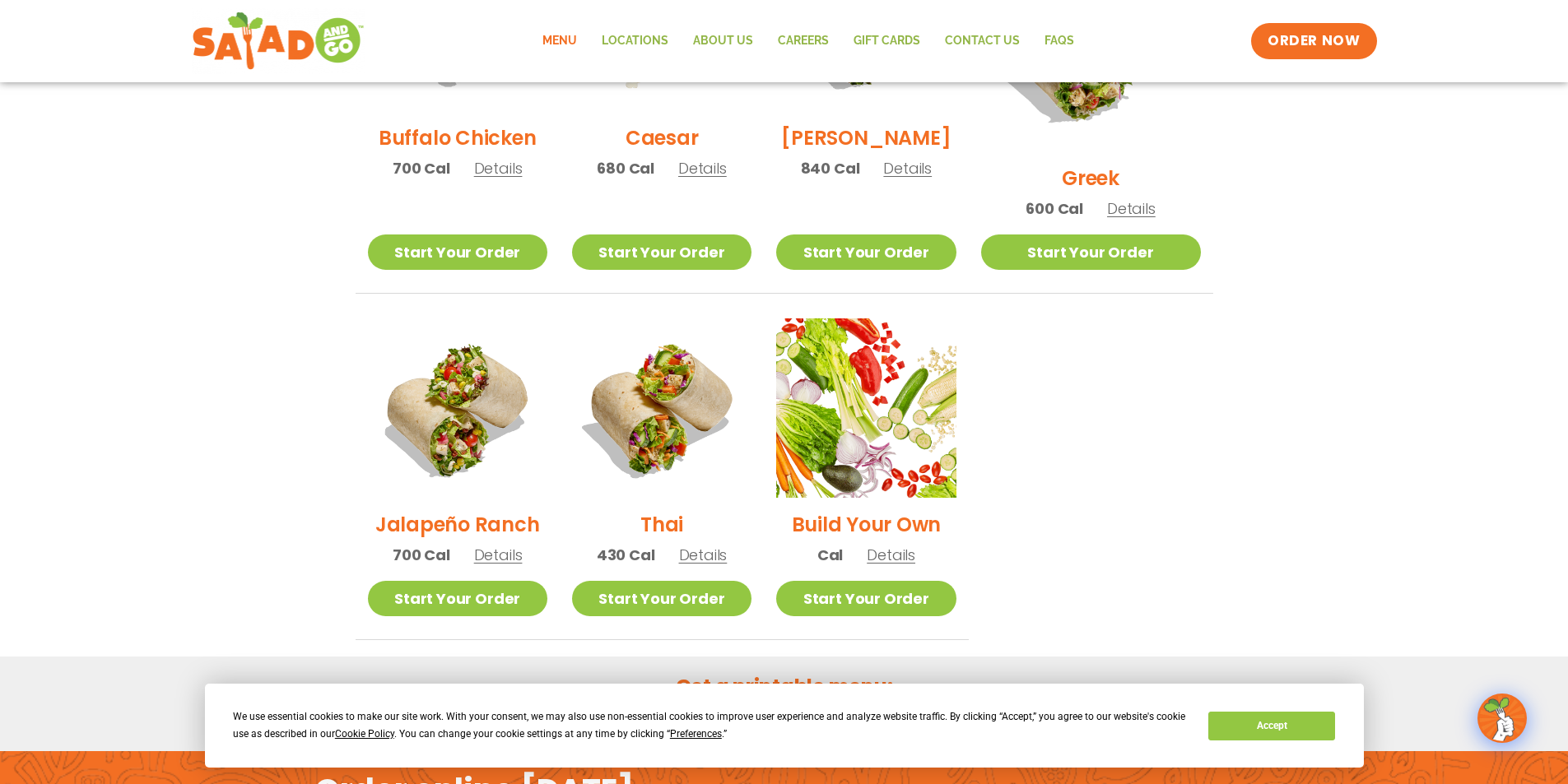
click at [924, 510] on h2 "Build Your Own" at bounding box center [866, 524] width 150 height 29
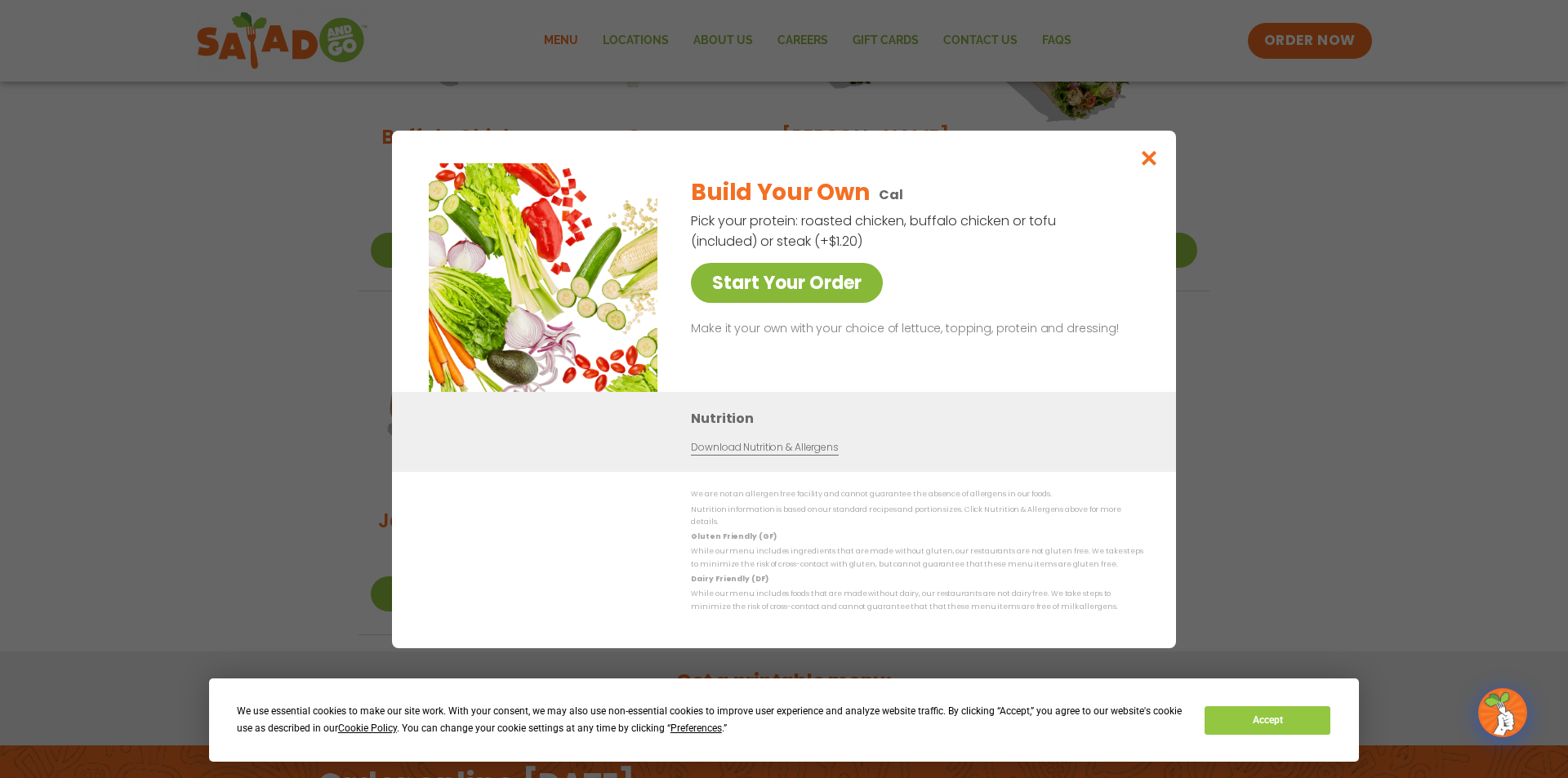
click at [806, 299] on link "Start Your Order" at bounding box center [787, 282] width 192 height 40
